Goal: Task Accomplishment & Management: Manage account settings

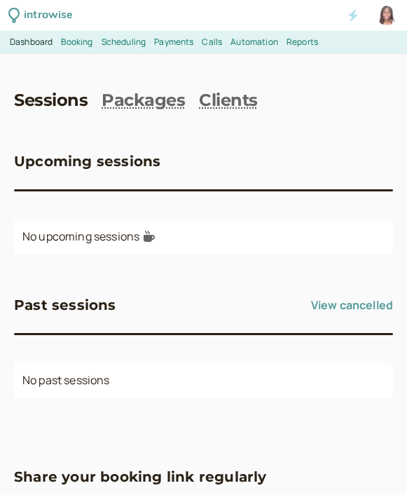
click at [386, 21] on div at bounding box center [387, 16] width 20 height 20
select select "[GEOGRAPHIC_DATA]/[GEOGRAPHIC_DATA]"
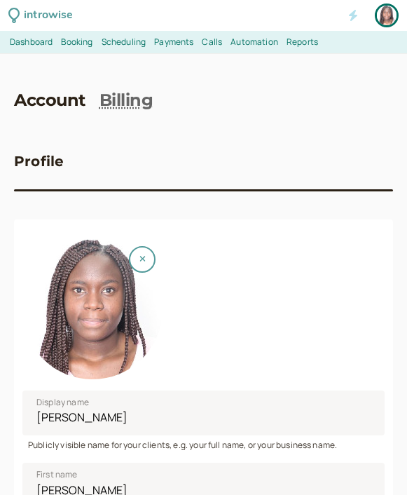
click at [44, 39] on span "Dashboard" at bounding box center [31, 42] width 43 height 12
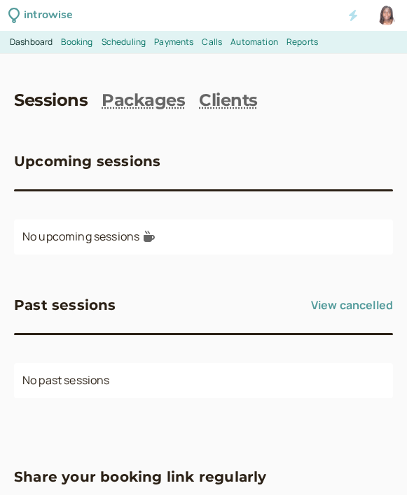
click at [73, 45] on span "Booking" at bounding box center [77, 42] width 32 height 12
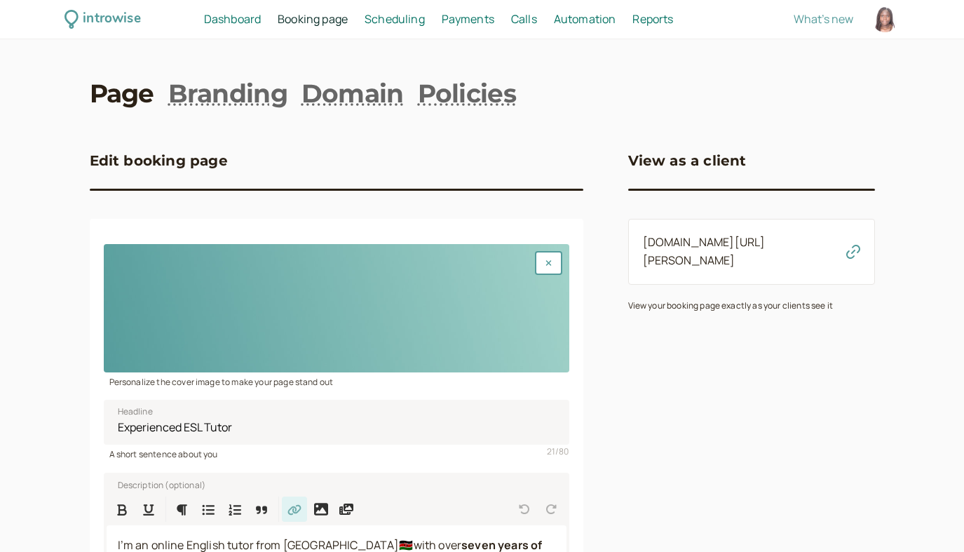
click at [240, 20] on span "Dashboard" at bounding box center [232, 18] width 57 height 15
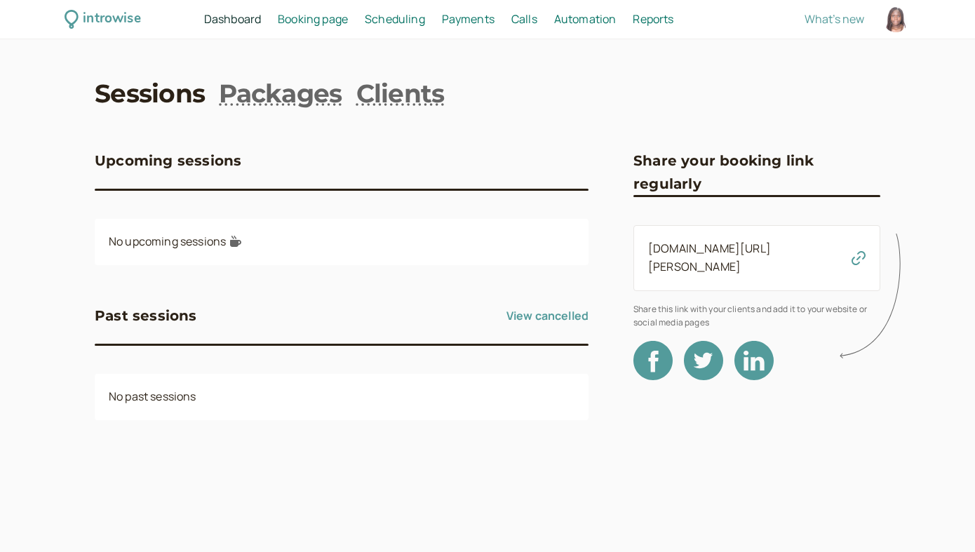
click at [417, 245] on icon at bounding box center [873, 296] width 69 height 139
click at [417, 253] on icon at bounding box center [873, 296] width 69 height 139
click at [417, 247] on icon at bounding box center [873, 296] width 69 height 139
click at [417, 251] on icon at bounding box center [873, 296] width 69 height 139
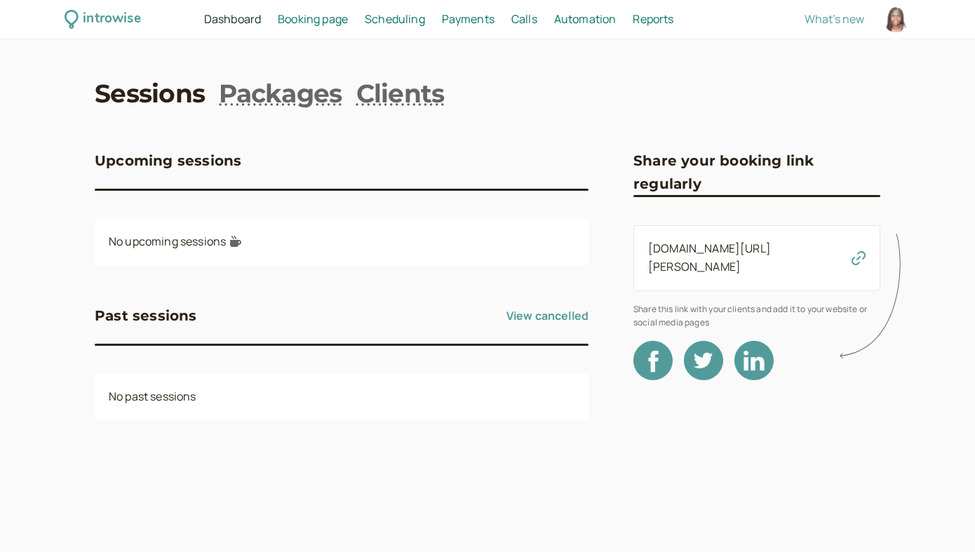
click at [417, 318] on link "View cancelled" at bounding box center [547, 315] width 82 height 22
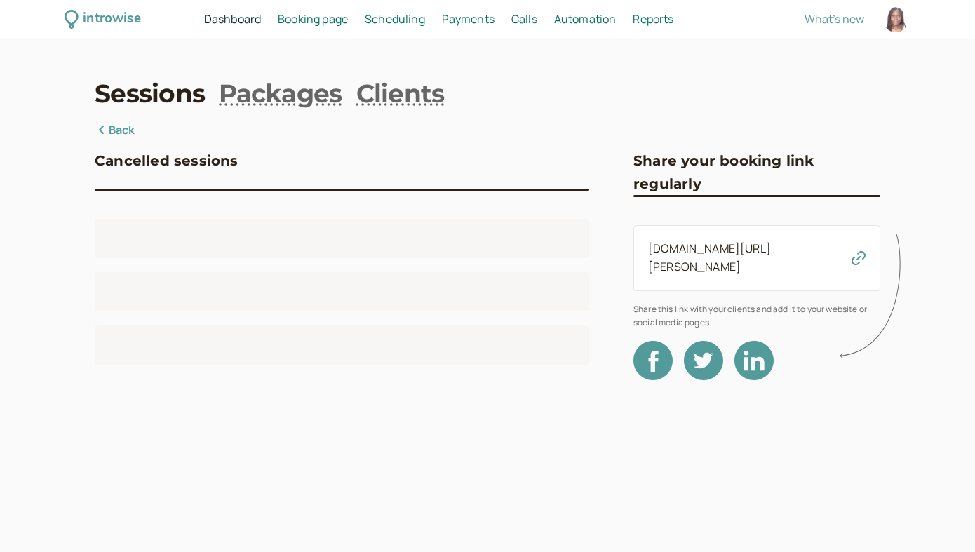
click at [417, 318] on div at bounding box center [342, 292] width 494 height 146
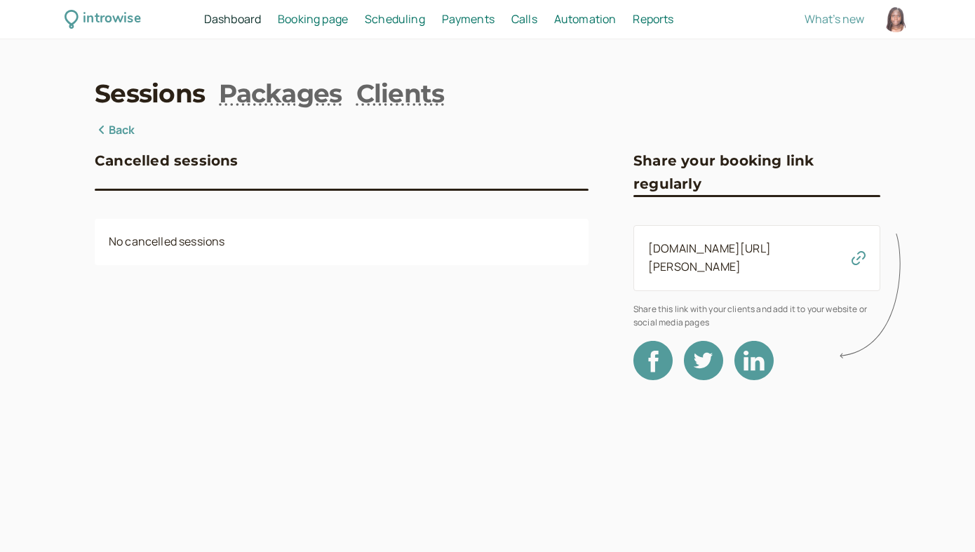
click at [99, 125] on link "Back" at bounding box center [115, 130] width 41 height 18
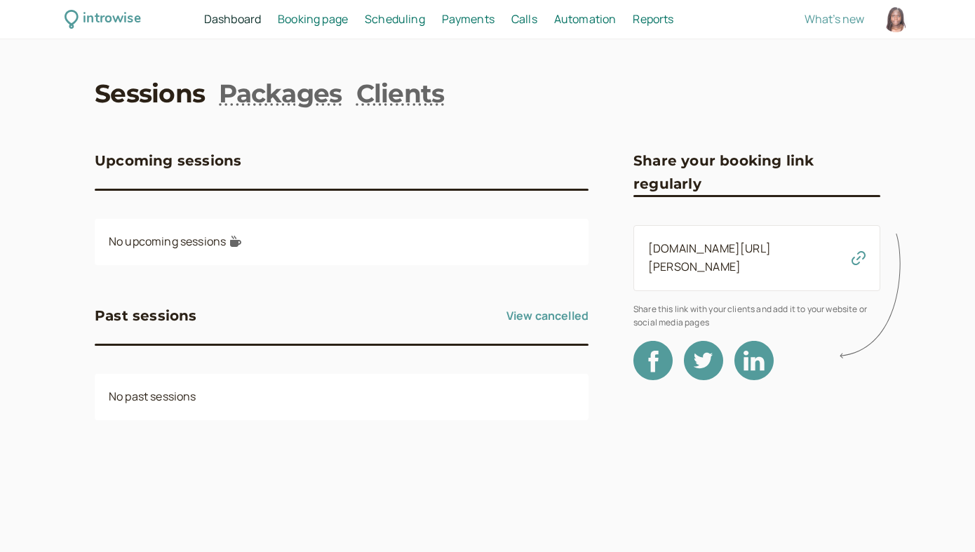
click at [417, 248] on icon at bounding box center [873, 296] width 69 height 139
click at [417, 253] on icon at bounding box center [873, 296] width 69 height 139
click at [417, 272] on div "[DOMAIN_NAME][URL][PERSON_NAME]" at bounding box center [756, 258] width 247 height 66
click at [417, 250] on icon at bounding box center [873, 296] width 69 height 139
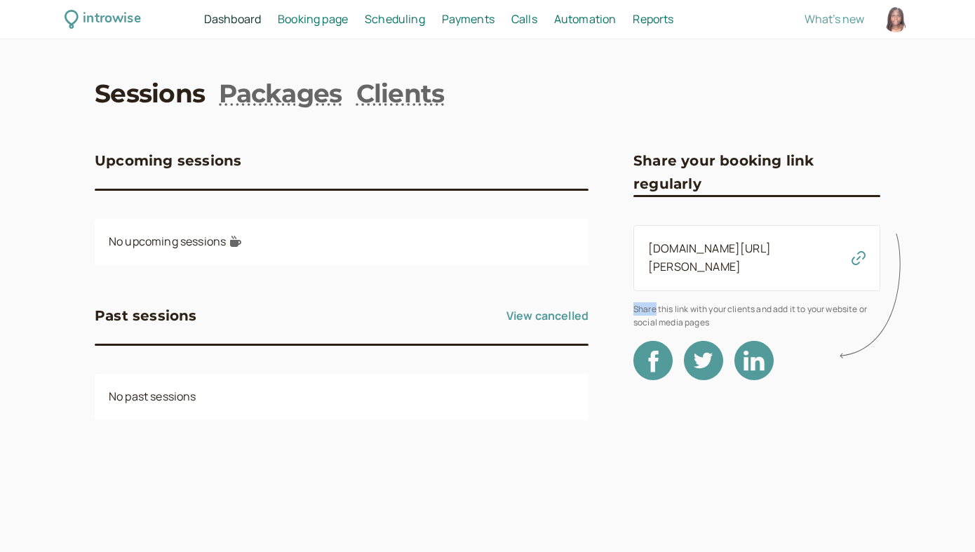
click at [417, 250] on icon at bounding box center [873, 296] width 69 height 139
drag, startPoint x: 805, startPoint y: 251, endPoint x: 619, endPoint y: 239, distance: 186.2
click at [417, 239] on div "Upcoming sessions No upcoming sessions Past sessions View cancelled No past ses…" at bounding box center [487, 290] width 785 height 338
copy link "[DOMAIN_NAME][URL][PERSON_NAME]"
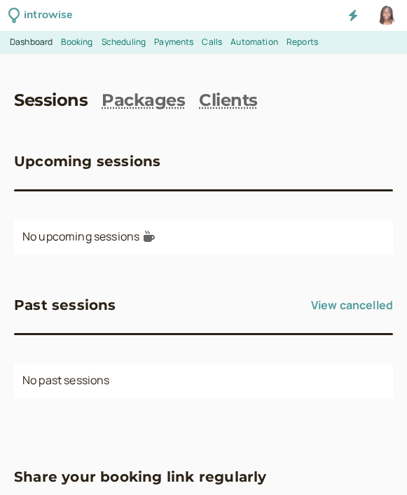
click at [83, 43] on span "Booking" at bounding box center [77, 42] width 32 height 12
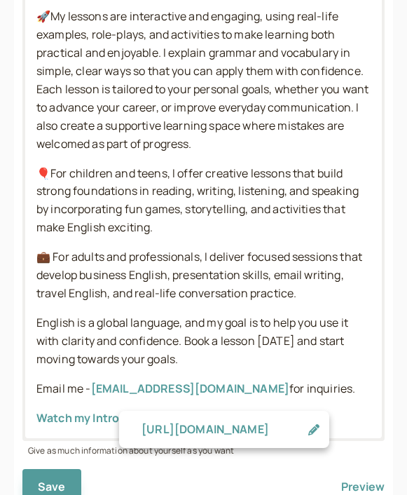
scroll to position [617, 0]
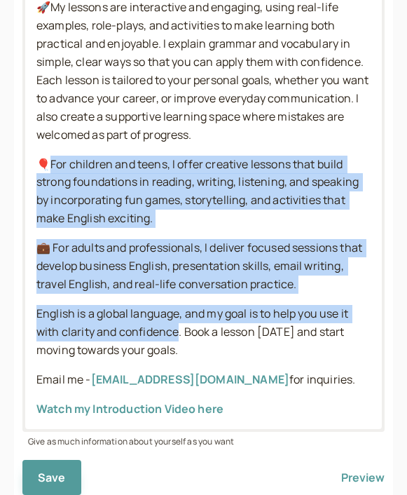
drag, startPoint x: 51, startPoint y: 146, endPoint x: 180, endPoint y: 316, distance: 213.3
click at [180, 316] on div "I’m an online English tutor from [GEOGRAPHIC_DATA]🇰🇪with over seven years of ex…" at bounding box center [203, 151] width 357 height 555
copy div "or children and teens, I offer creative lessons that build strong foundations i…"
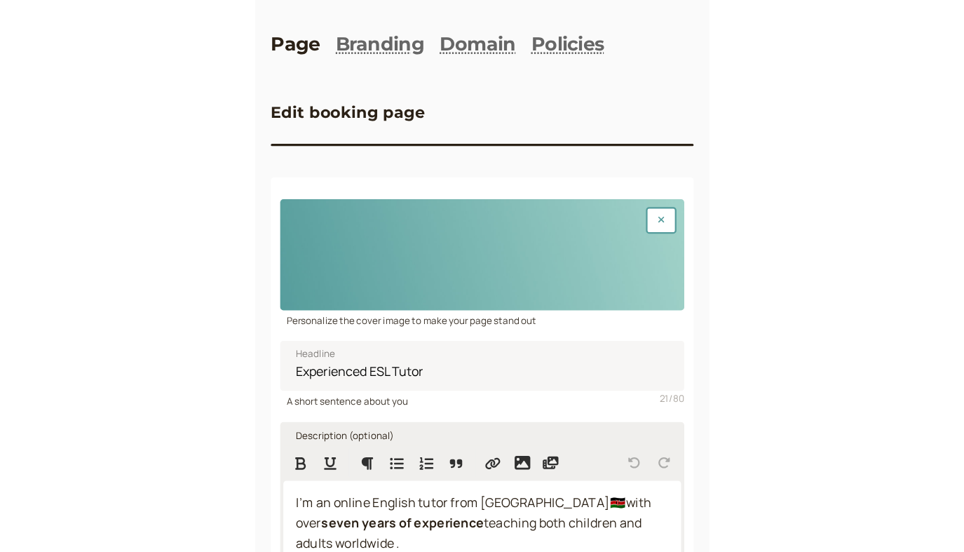
scroll to position [0, 0]
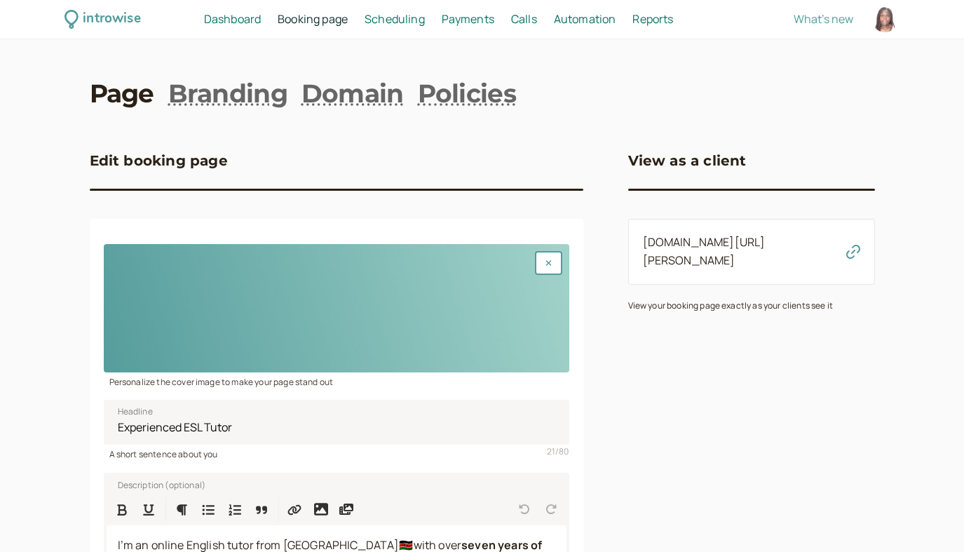
click at [417, 245] on icon "button" at bounding box center [853, 252] width 14 height 14
click at [251, 15] on span "Dashboard" at bounding box center [232, 18] width 57 height 15
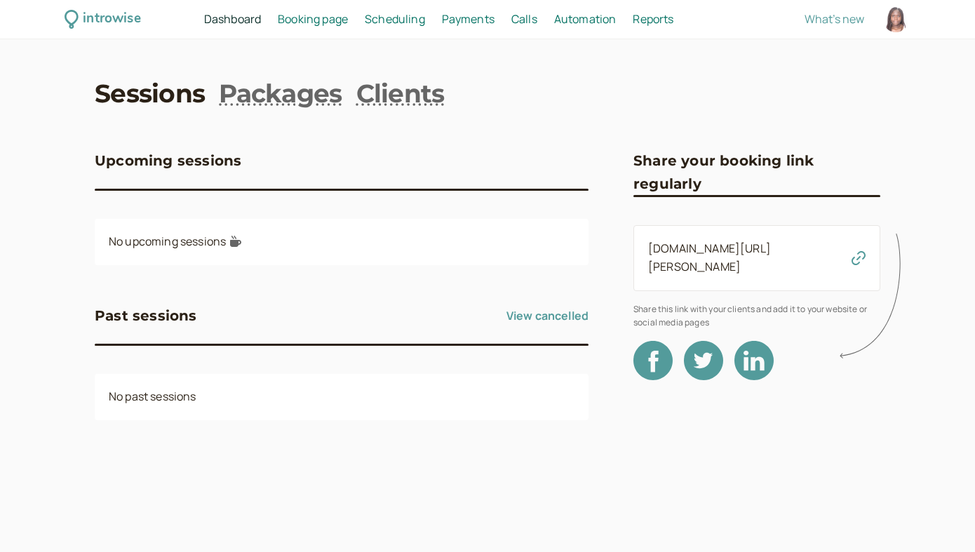
click at [417, 24] on span "Automation" at bounding box center [585, 18] width 62 height 15
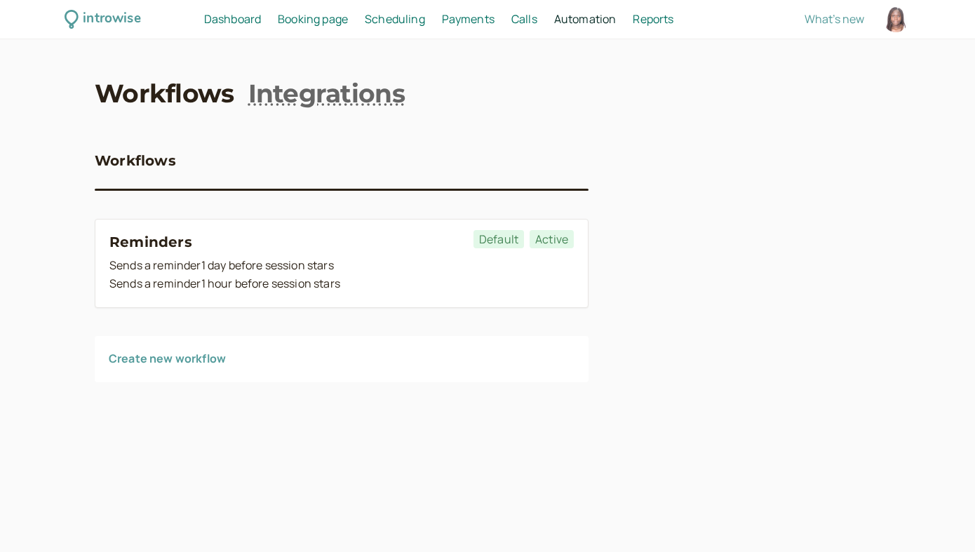
click at [417, 20] on span "Reports" at bounding box center [652, 18] width 41 height 15
select select "last30Days"
